Goal: Task Accomplishment & Management: Manage account settings

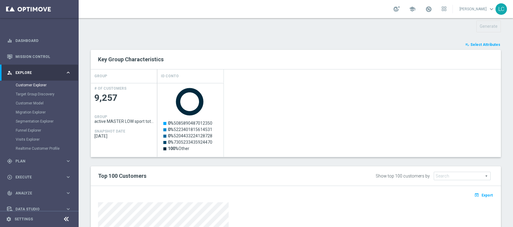
scroll to position [152, 0]
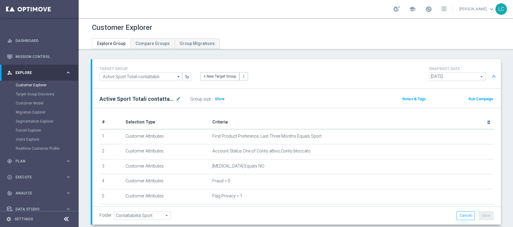
scroll to position [152, 0]
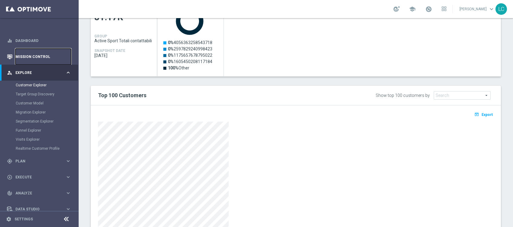
click at [31, 56] on link "Mission Control" at bounding box center [43, 57] width 56 height 16
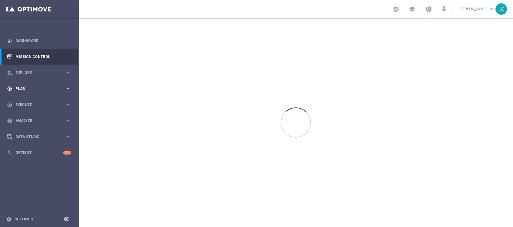
click at [31, 90] on span "Plan" at bounding box center [40, 89] width 50 height 4
click at [32, 99] on link "Target Groups" at bounding box center [39, 101] width 47 height 5
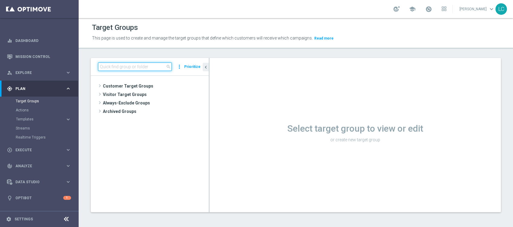
click at [136, 65] on input at bounding box center [135, 67] width 74 height 8
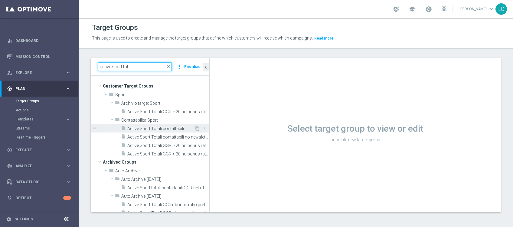
type input "active sport tot"
click at [150, 131] on div "insert_drive_file Active Sport Totali contattabili" at bounding box center [157, 128] width 73 height 8
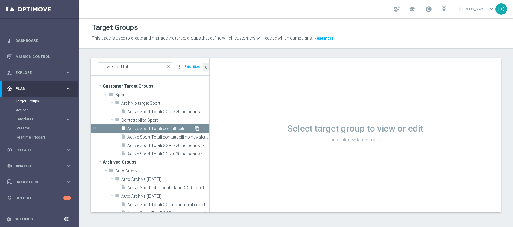
click at [195, 129] on icon "content_copy" at bounding box center [197, 128] width 5 height 5
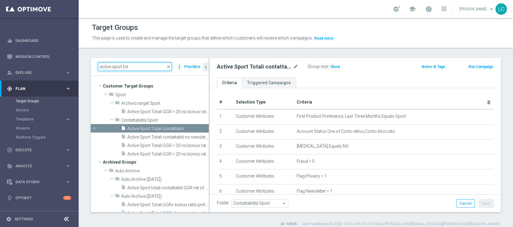
click at [140, 65] on input "active sport tot" at bounding box center [135, 67] width 74 height 8
click at [170, 68] on span "close" at bounding box center [168, 66] width 5 height 5
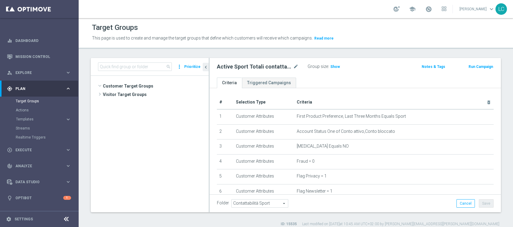
scroll to position [16730, 0]
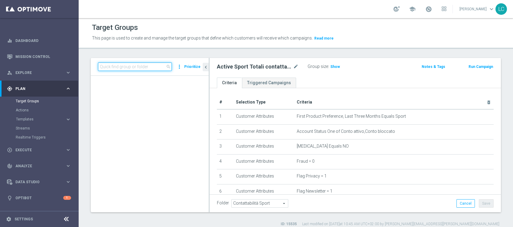
click at [156, 67] on input at bounding box center [135, 67] width 74 height 8
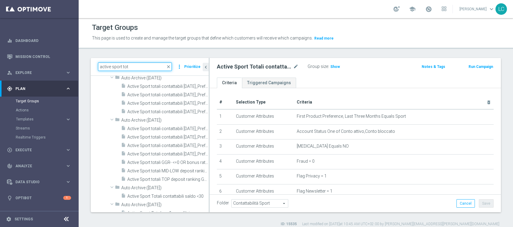
scroll to position [0, 0]
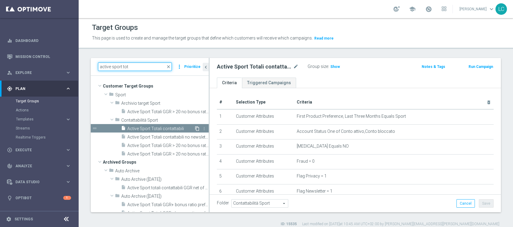
type input "active sport tot"
click at [195, 128] on icon "content_copy" at bounding box center [197, 128] width 5 height 5
click at [195, 127] on icon "content_copy" at bounding box center [197, 128] width 5 height 5
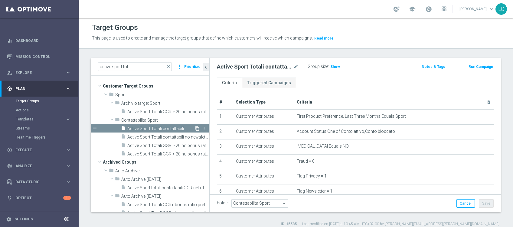
click at [195, 127] on icon "content_copy" at bounding box center [197, 128] width 5 height 5
click at [195, 128] on icon "content_copy" at bounding box center [197, 128] width 5 height 5
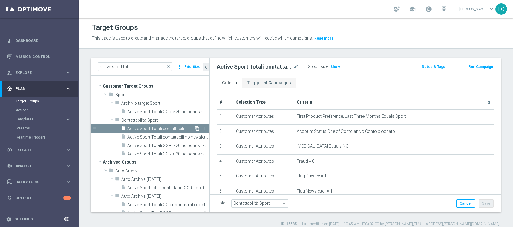
click at [195, 128] on icon "content_copy" at bounding box center [197, 128] width 5 height 5
click at [171, 66] on span "close" at bounding box center [168, 66] width 5 height 5
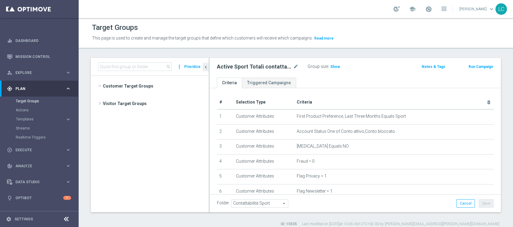
scroll to position [18962, 0]
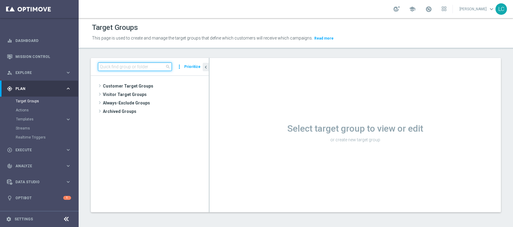
click at [144, 68] on input at bounding box center [135, 67] width 74 height 8
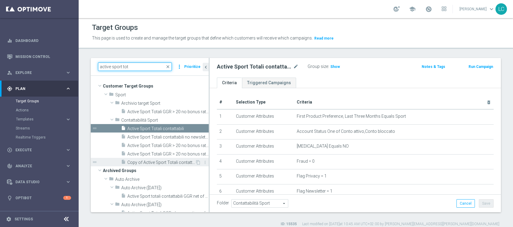
type input "active sport tot"
click at [174, 163] on span "Copy of Active Sport Totali contattabili" at bounding box center [161, 162] width 68 height 5
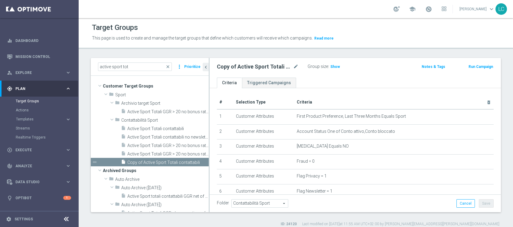
click at [292, 69] on div "Copy of Active Sport Totali contattabili mode_edit" at bounding box center [258, 66] width 82 height 7
click at [294, 66] on icon "mode_edit" at bounding box center [295, 66] width 5 height 7
type input "talent+expert mycombo 25.09"
click at [294, 67] on icon "mode_edit" at bounding box center [295, 66] width 5 height 7
click at [312, 77] on div "talent+expert mycombo 25.09 Group size : Show Notes & Tags Run Campaign" at bounding box center [355, 68] width 291 height 20
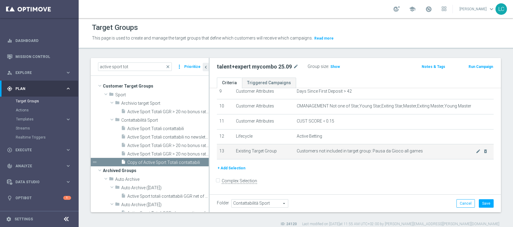
scroll to position [5, 0]
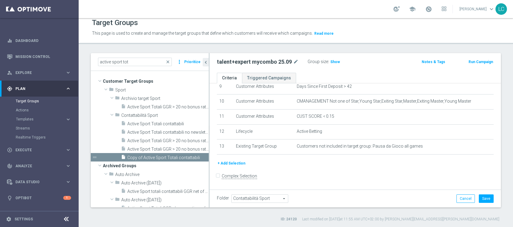
click at [236, 164] on button "+ Add Selection" at bounding box center [231, 163] width 29 height 7
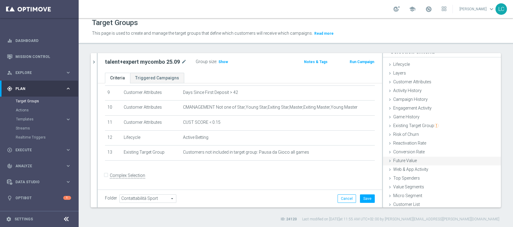
scroll to position [9, 0]
click at [403, 201] on span "Customer List" at bounding box center [406, 202] width 27 height 5
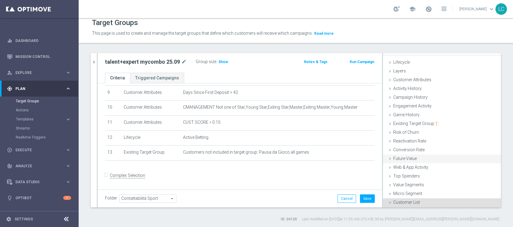
scroll to position [63, 0]
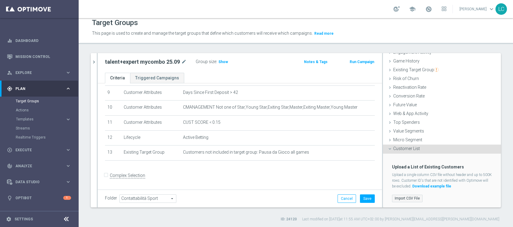
click at [400, 197] on label "Import CSV File" at bounding box center [407, 199] width 31 height 8
click at [0, 0] on input "Import CSV File" at bounding box center [0, 0] width 0 height 0
click at [402, 196] on label "Import CSV File" at bounding box center [407, 199] width 31 height 8
click at [0, 0] on input "Import CSV File" at bounding box center [0, 0] width 0 height 0
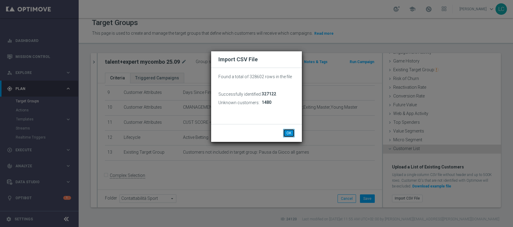
click at [287, 132] on button "OK" at bounding box center [288, 133] width 11 height 8
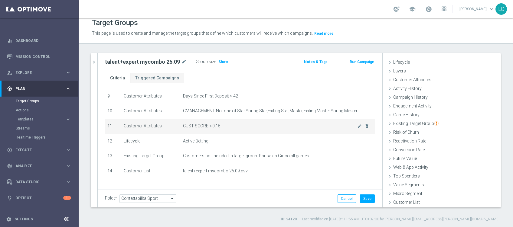
scroll to position [123, 0]
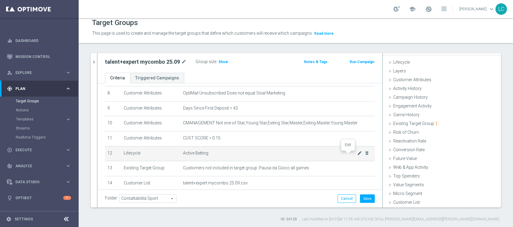
click at [357, 153] on icon "mode_edit" at bounding box center [359, 153] width 5 height 5
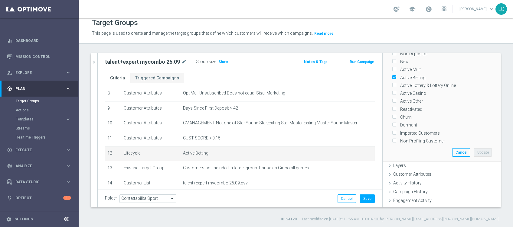
scroll to position [0, 0]
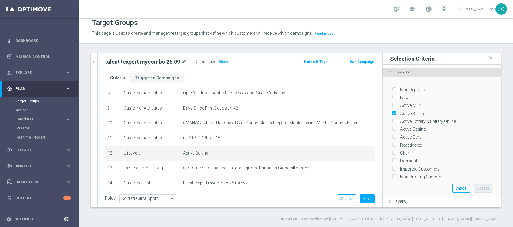
click at [398, 103] on label "Active Multi" at bounding box center [410, 105] width 24 height 5
click at [392, 104] on input "Active Multi" at bounding box center [394, 106] width 4 height 4
checkbox input "true"
click at [474, 185] on button "Update" at bounding box center [483, 188] width 18 height 8
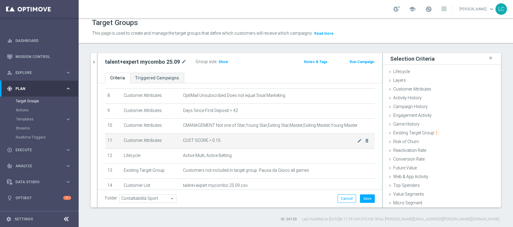
scroll to position [161, 0]
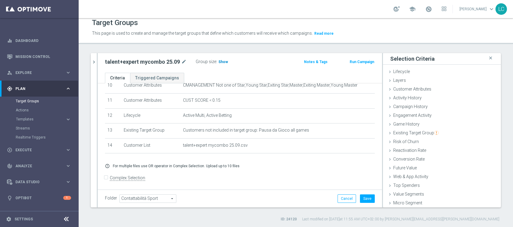
click at [221, 60] on span "Show" at bounding box center [223, 62] width 10 height 4
click at [361, 198] on button "Save" at bounding box center [367, 199] width 15 height 8
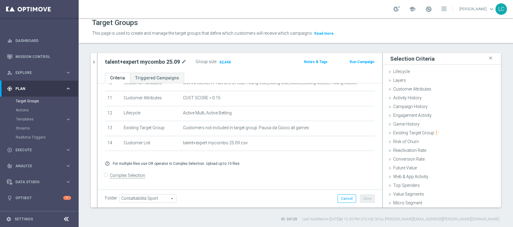
scroll to position [164, 0]
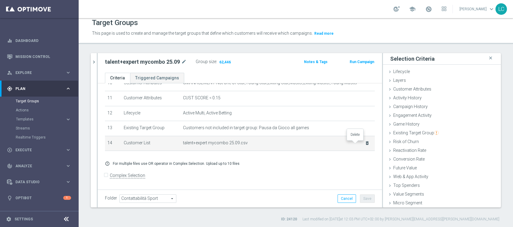
click at [365, 142] on icon "delete_forever" at bounding box center [367, 143] width 5 height 5
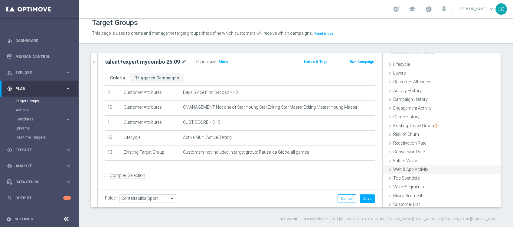
scroll to position [9, 0]
click at [409, 203] on span "Customer List" at bounding box center [406, 202] width 27 height 5
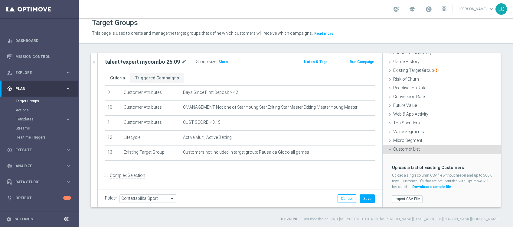
scroll to position [63, 0]
click at [408, 195] on label "Import CSV File" at bounding box center [407, 199] width 31 height 8
click at [0, 0] on input "Import CSV File" at bounding box center [0, 0] width 0 height 0
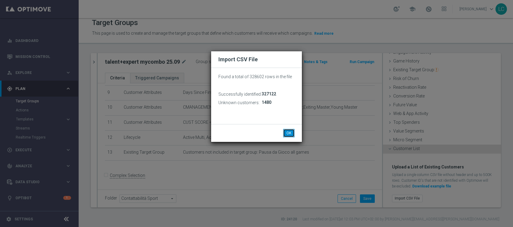
click at [288, 135] on button "OK" at bounding box center [288, 133] width 11 height 8
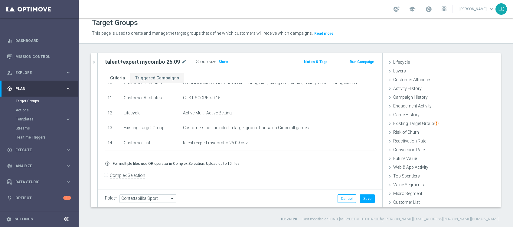
scroll to position [9, 0]
click at [360, 199] on button "Save" at bounding box center [367, 199] width 15 height 8
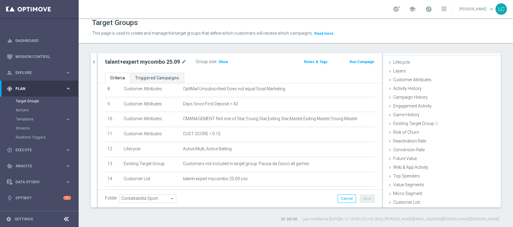
scroll to position [43, 0]
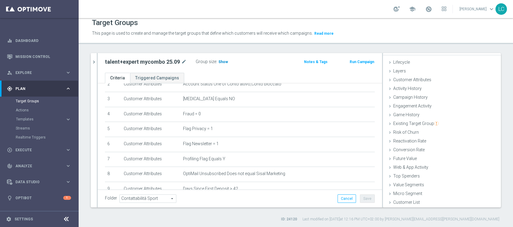
click at [223, 60] on span "Show" at bounding box center [223, 62] width 10 height 4
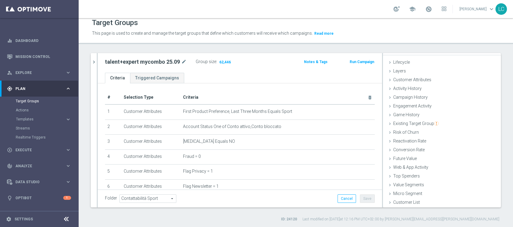
scroll to position [164, 0]
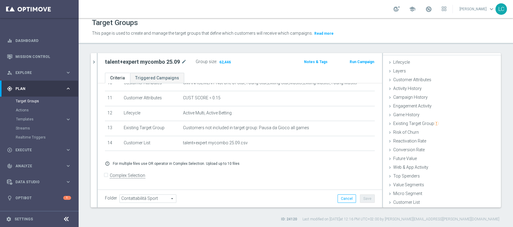
click at [27, 116] on accordion "Templates keyboard_arrow_right Optimail OptiMobile In-App OptiMobile Push Optip…" at bounding box center [47, 119] width 62 height 9
click at [28, 121] on span "Templates" at bounding box center [37, 120] width 43 height 4
click at [29, 129] on link "Optimail" at bounding box center [41, 128] width 44 height 5
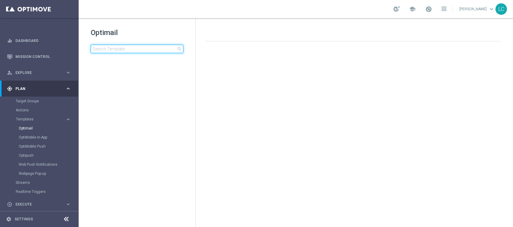
click at [138, 45] on input at bounding box center [137, 49] width 93 height 8
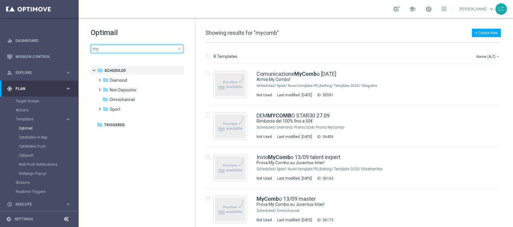
type input "m"
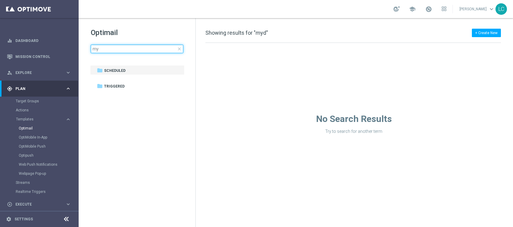
type input "m"
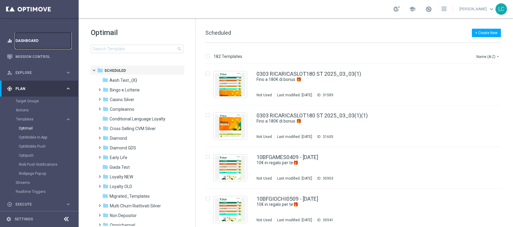
click at [38, 37] on link "Dashboard" at bounding box center [43, 41] width 56 height 16
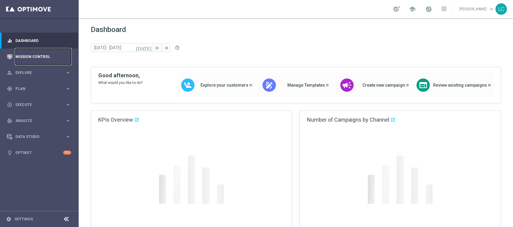
click at [26, 56] on link "Mission Control" at bounding box center [43, 57] width 56 height 16
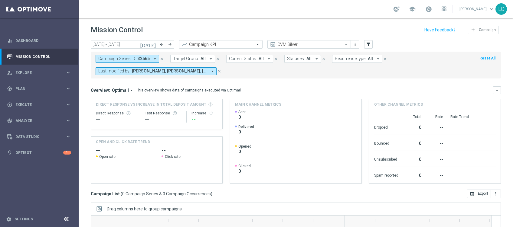
click at [160, 58] on icon "close" at bounding box center [162, 59] width 4 height 4
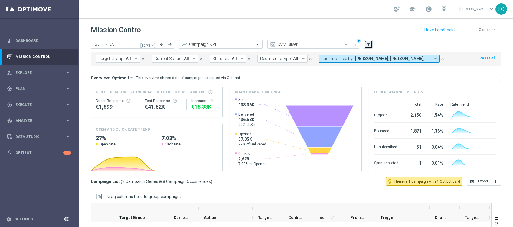
click at [372, 45] on button "filter_alt" at bounding box center [368, 44] width 8 height 8
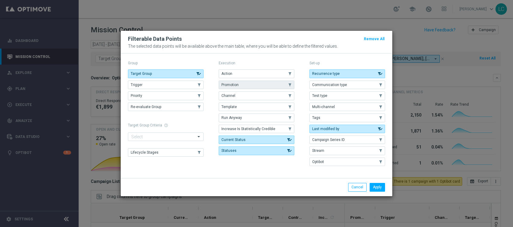
click at [242, 82] on button "Promotion" at bounding box center [257, 85] width 76 height 8
click at [378, 186] on button "Apply" at bounding box center [376, 187] width 15 height 8
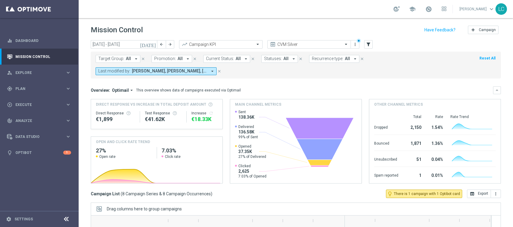
click at [172, 60] on span "Promotion:" at bounding box center [165, 58] width 22 height 5
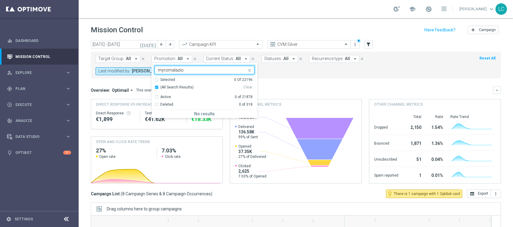
type input "myromalazio"
click at [271, 75] on div "Target Group: All arrow_drop_down close Promotion: All arrow_drop_down myromala…" at bounding box center [296, 65] width 410 height 27
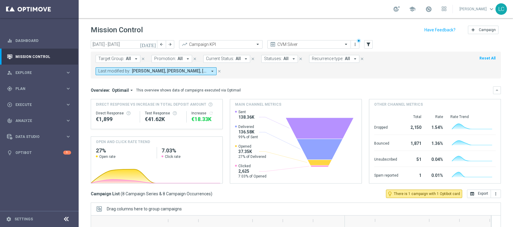
click at [172, 60] on span "Promotion:" at bounding box center [165, 58] width 22 height 5
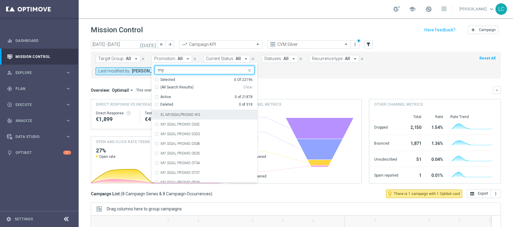
type input "m"
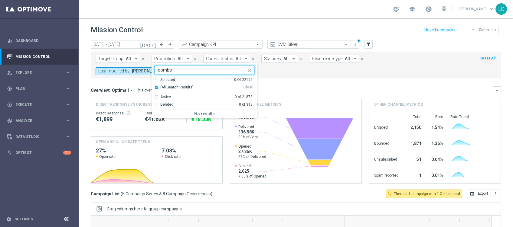
type input "combo"
click at [249, 69] on icon "close" at bounding box center [249, 70] width 5 height 5
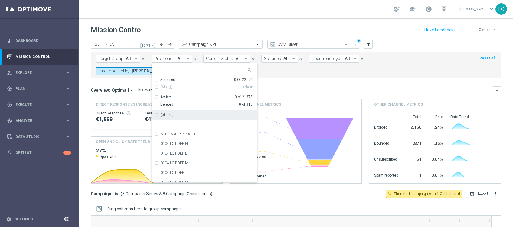
click at [275, 67] on form "Target Group: All arrow_drop_down close Promotion: All arrow_drop_down Selected…" at bounding box center [282, 65] width 373 height 20
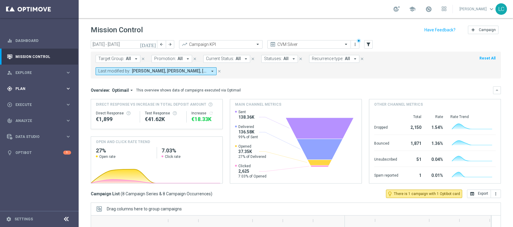
click at [29, 86] on div "gps_fixed Plan" at bounding box center [36, 88] width 58 height 5
click at [29, 101] on link "Target Groups" at bounding box center [39, 101] width 47 height 5
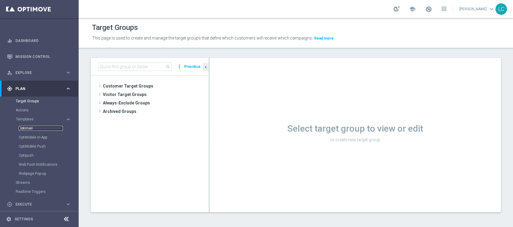
click at [31, 129] on link "Optimail" at bounding box center [41, 128] width 44 height 5
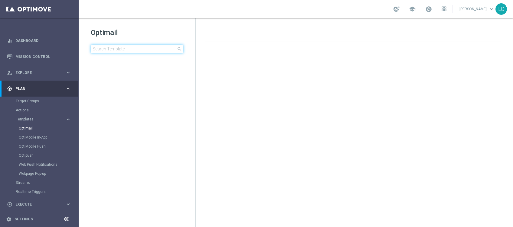
click at [132, 49] on input at bounding box center [137, 49] width 93 height 8
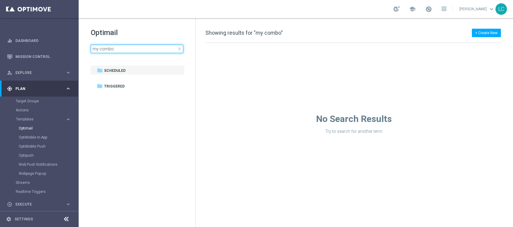
click at [99, 48] on input "my combo" at bounding box center [137, 49] width 93 height 8
type input "mycombo"
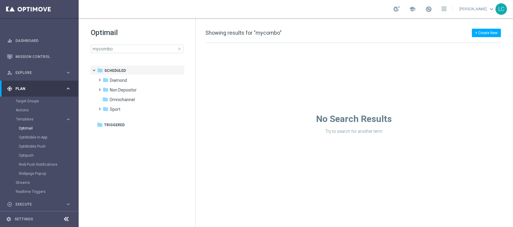
click at [180, 17] on div "school [PERSON_NAME] keyboard_arrow_down LC" at bounding box center [296, 9] width 434 height 18
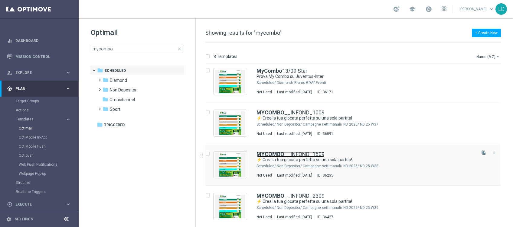
click at [297, 153] on link "MYCOMBO __INFOND_1609" at bounding box center [290, 154] width 68 height 5
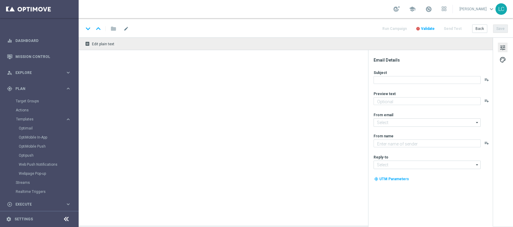
type textarea "Prova My Combo"
type input "[EMAIL_ADDRESS][DOMAIN_NAME]"
type textarea "SISAL"
type input "[EMAIL_ADDRESS][DOMAIN_NAME]"
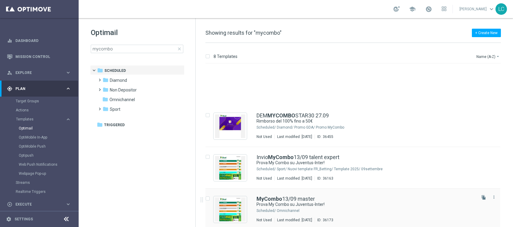
scroll to position [80, 0]
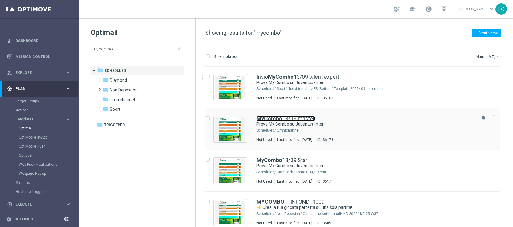
click at [297, 119] on link "MyCombo 13/09 master" at bounding box center [285, 118] width 58 height 5
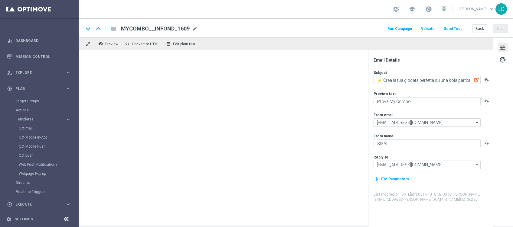
type textarea "Prova My Combo su Juventus-Inter!"
type textarea "Crea la tua scommessa personalizzata sul derby d’Italia"
type input "[EMAIL_ADDRESS][DOMAIN_NAME]"
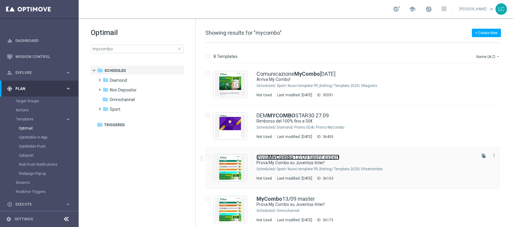
click at [300, 158] on link "Invio MyCombo 13/09 talent expert" at bounding box center [297, 157] width 83 height 5
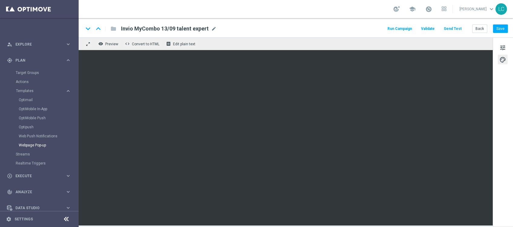
scroll to position [40, 0]
click at [30, 84] on div "Optimail" at bounding box center [48, 88] width 59 height 9
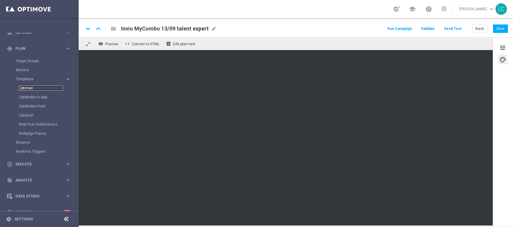
click at [31, 88] on link "Optimail" at bounding box center [41, 88] width 44 height 5
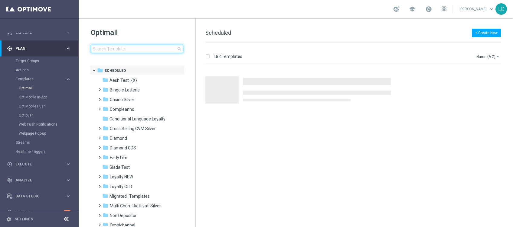
click at [130, 45] on input at bounding box center [137, 49] width 93 height 8
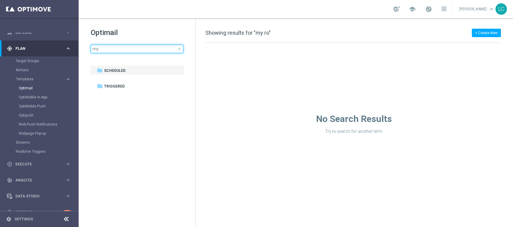
type input "m"
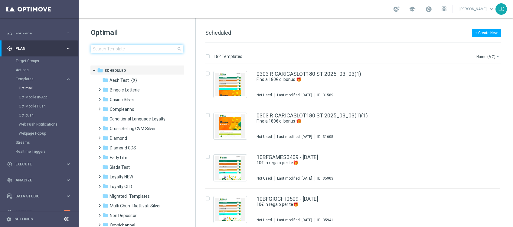
click at [116, 48] on input at bounding box center [137, 49] width 93 height 8
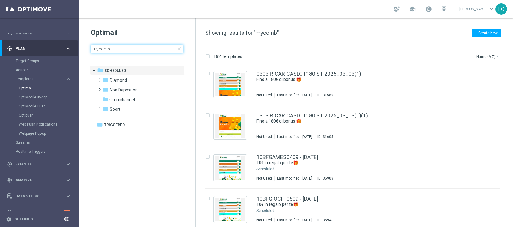
type input "mycombo"
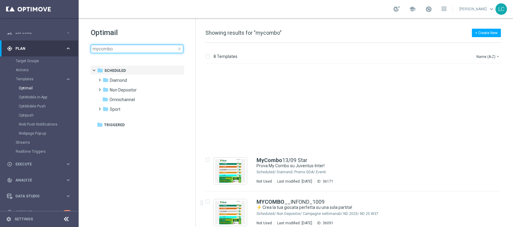
scroll to position [170, 0]
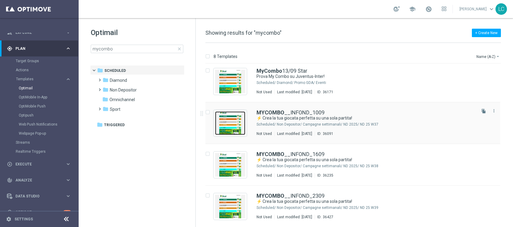
click at [225, 124] on img "Press SPACE to select this row." at bounding box center [230, 124] width 30 height 24
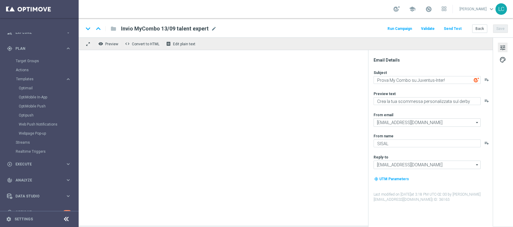
type textarea "⚡ Crea la tua giocata perfetta su una sola partita!"
type textarea "Bonus di 70€"
type input "[EMAIL_ADDRESS][DOMAIN_NAME]"
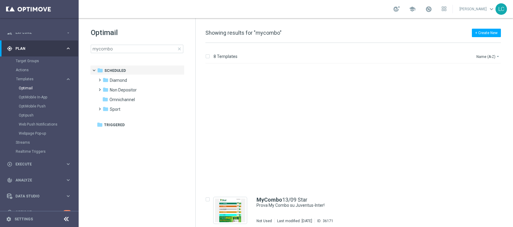
scroll to position [170, 0]
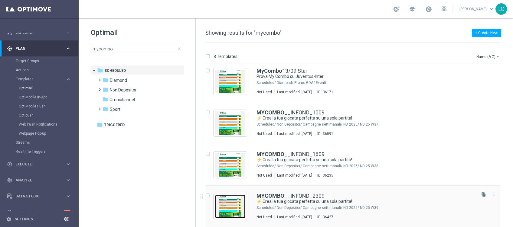
click at [235, 203] on img "Press SPACE to select this row." at bounding box center [230, 207] width 30 height 24
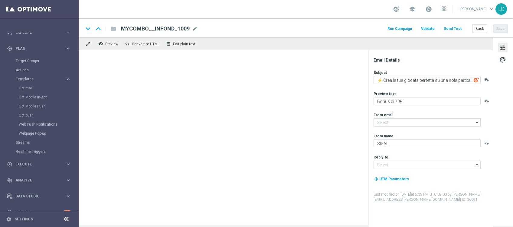
type textarea "Prova My Combo"
type input "[EMAIL_ADDRESS][DOMAIN_NAME]"
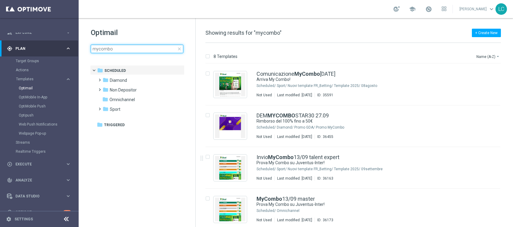
click at [120, 49] on input "mycombo" at bounding box center [137, 49] width 93 height 8
drag, startPoint x: 120, startPoint y: 49, endPoint x: 89, endPoint y: 51, distance: 30.6
click at [89, 51] on div "Optimail mycombo close folder 1 Folder folder Scheduled more_vert folder Diamon…" at bounding box center [137, 55] width 117 height 75
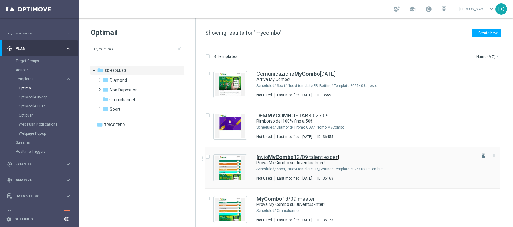
click at [308, 155] on link "Invio MyCombo 13/09 talent expert" at bounding box center [297, 157] width 83 height 5
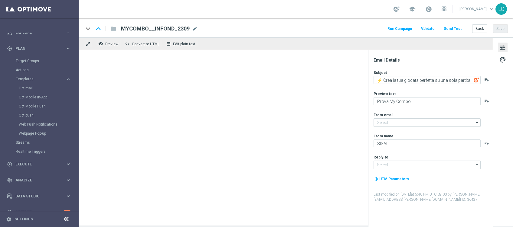
type textarea "Prova My Combo su Juventus-Inter!"
type textarea "Crea la tua scommessa personalizzata sul derby d’Italia"
type input "[EMAIL_ADDRESS][DOMAIN_NAME]"
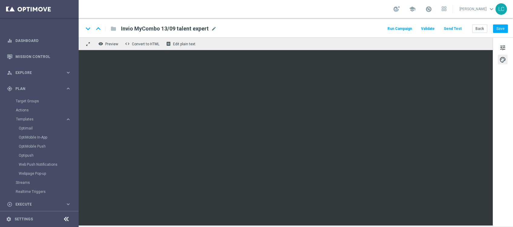
click at [30, 131] on div "Optimail" at bounding box center [48, 128] width 59 height 9
click at [31, 128] on link "Optimail" at bounding box center [41, 128] width 44 height 5
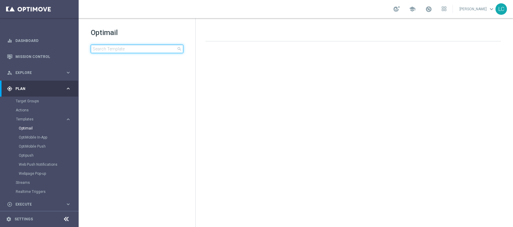
click at [145, 46] on input at bounding box center [137, 49] width 93 height 8
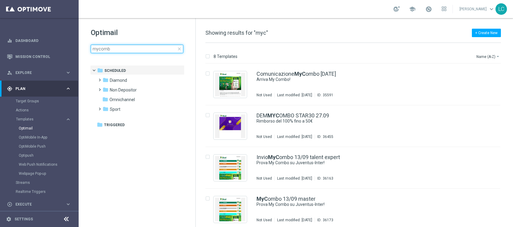
type input "mycombo"
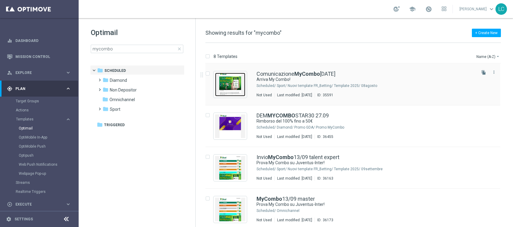
click at [226, 77] on img "Press SPACE to select this row." at bounding box center [230, 85] width 30 height 24
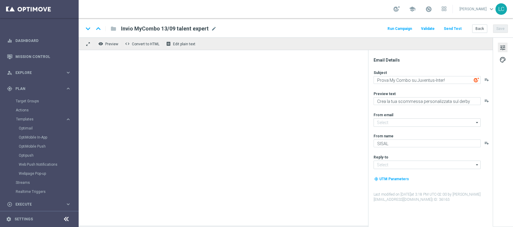
type textarea "Arriva My Combo!"
type textarea "Una partita, una combo infinita!"
type input "[EMAIL_ADDRESS][DOMAIN_NAME]"
type textarea "Sisal"
type input "[EMAIL_ADDRESS][DOMAIN_NAME]"
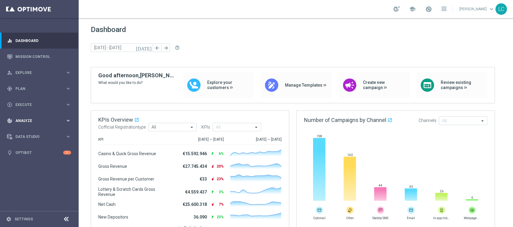
click at [22, 121] on span "Analyze" at bounding box center [40, 121] width 50 height 4
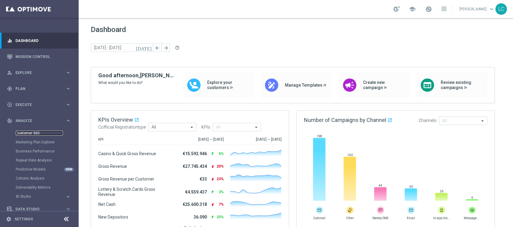
click at [27, 133] on link "Customer 360" at bounding box center [39, 133] width 47 height 5
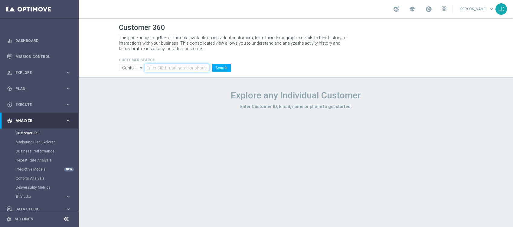
click at [174, 70] on input "text" at bounding box center [177, 68] width 64 height 8
drag, startPoint x: 201, startPoint y: 66, endPoint x: 135, endPoint y: 67, distance: 66.5
click at [135, 67] on ul "Contains Contains arrow_drop_down Show Selected 0 of NaN Contains Equals" at bounding box center [174, 68] width 115 height 8
type input "6144259058827468"
